Goal: Task Accomplishment & Management: Complete application form

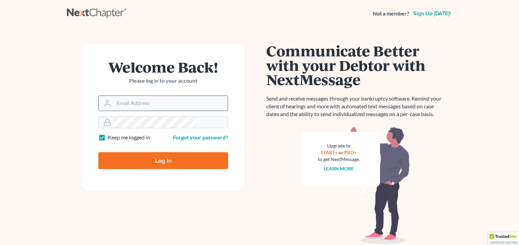
click at [143, 96] on input "Email Address" at bounding box center [171, 103] width 114 height 15
type input "mike@dallagolaw.com"
click at [155, 152] on input "Log In" at bounding box center [163, 160] width 130 height 17
type input "Thinking..."
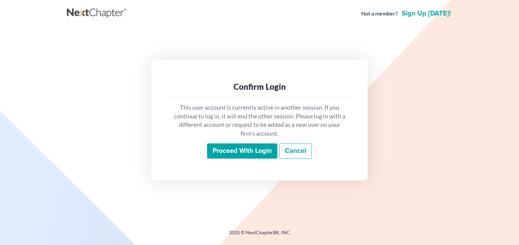
click at [292, 145] on link "Cancel" at bounding box center [295, 152] width 33 height 16
